Goal: Find specific page/section: Find specific page/section

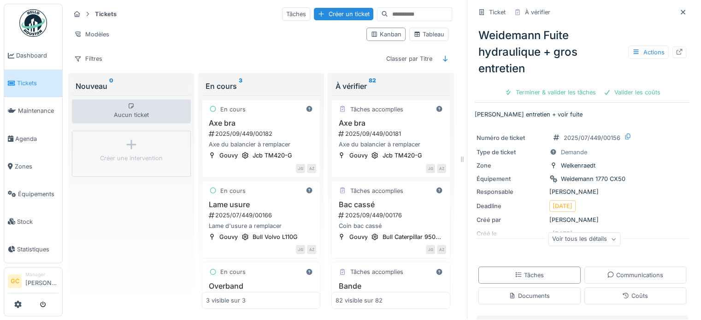
scroll to position [7038, 0]
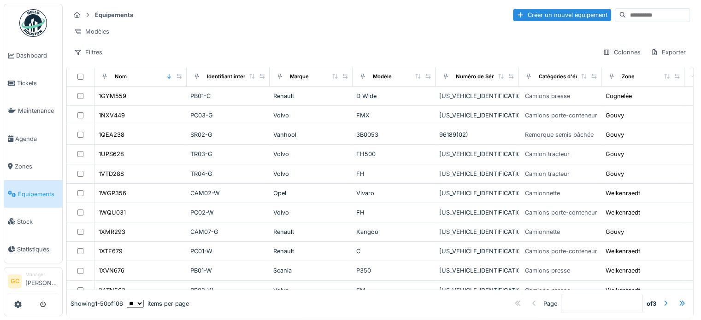
click at [394, 10] on input at bounding box center [658, 15] width 64 height 13
type input "*******"
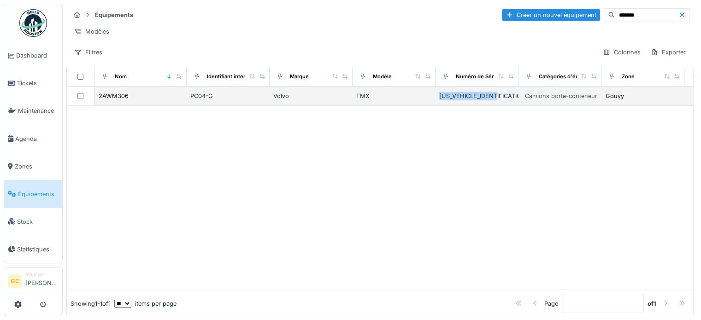
drag, startPoint x: 504, startPoint y: 104, endPoint x: 441, endPoint y: 102, distance: 63.2
click at [394, 101] on div "[US_VEHICLE_IDENTIFICATION_NUMBER]-01" at bounding box center [477, 96] width 76 height 9
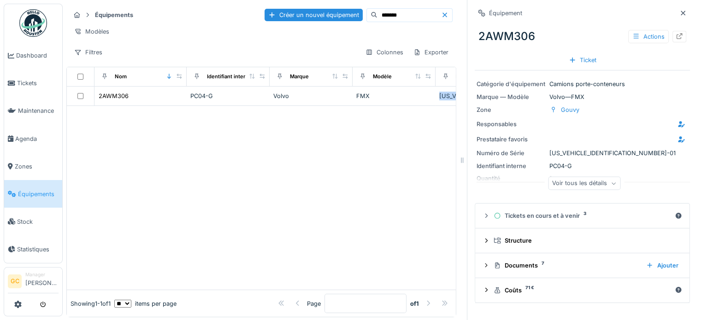
click at [34, 190] on span "Équipements" at bounding box center [38, 194] width 41 height 9
